Goal: Task Accomplishment & Management: Use online tool/utility

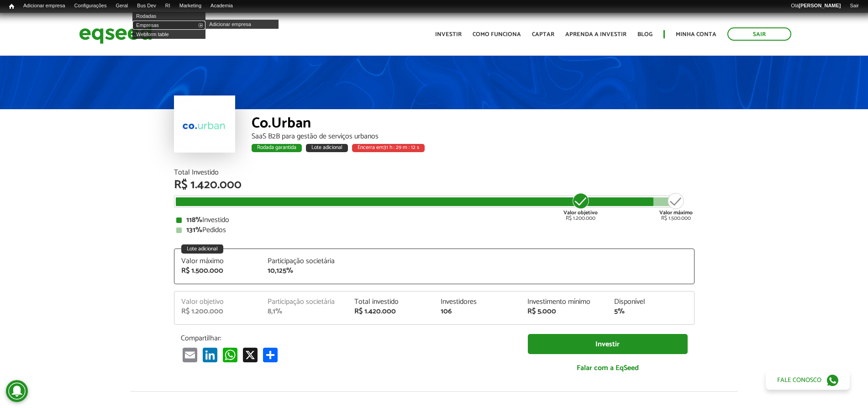
click at [157, 21] on link "Empresas" at bounding box center [168, 25] width 73 height 9
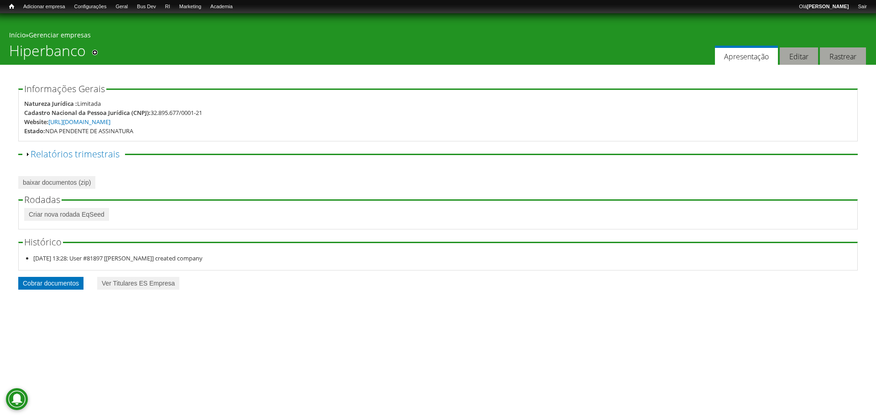
click at [61, 289] on link "Cobrar documentos" at bounding box center [50, 283] width 65 height 13
